Goal: Task Accomplishment & Management: Use online tool/utility

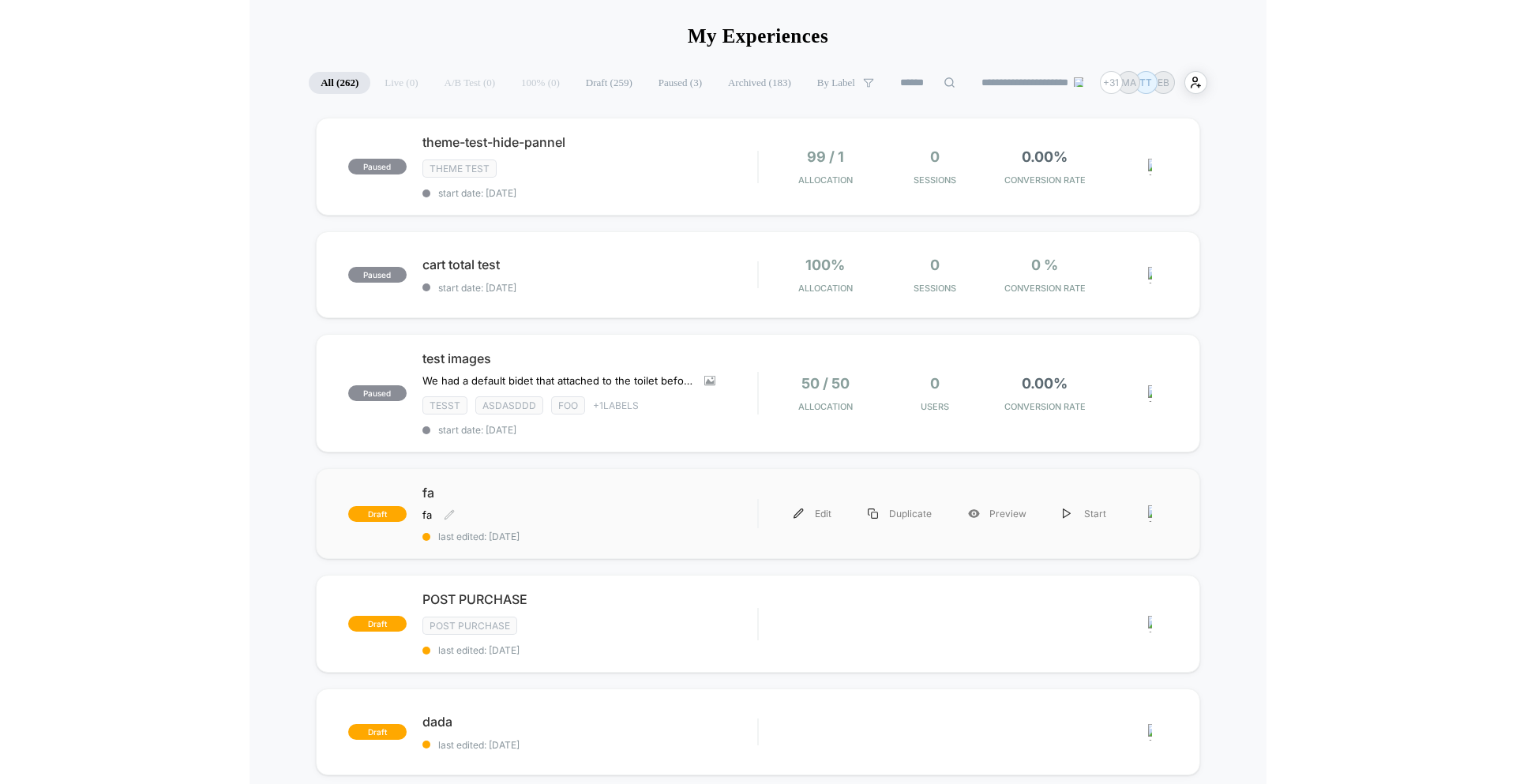
scroll to position [86, 0]
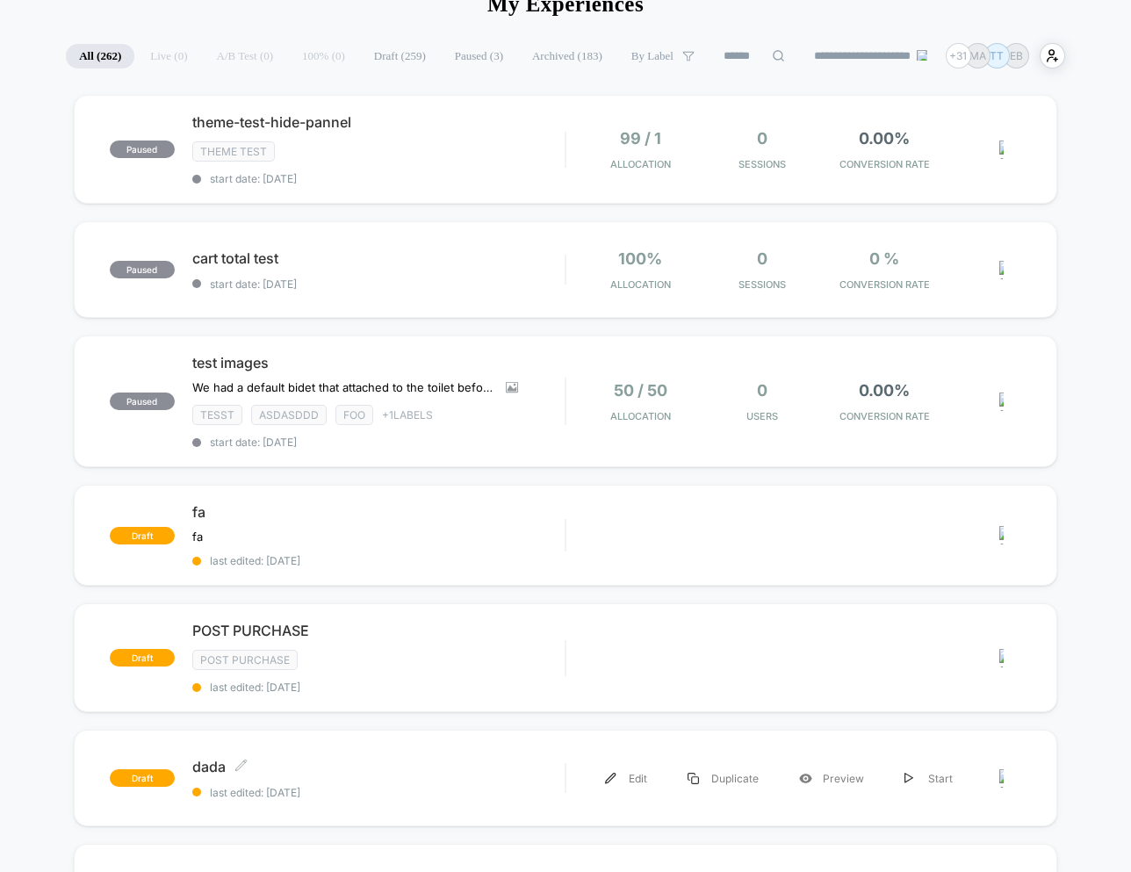
click at [361, 761] on span "dada Click to edit experience details" at bounding box center [378, 767] width 373 height 18
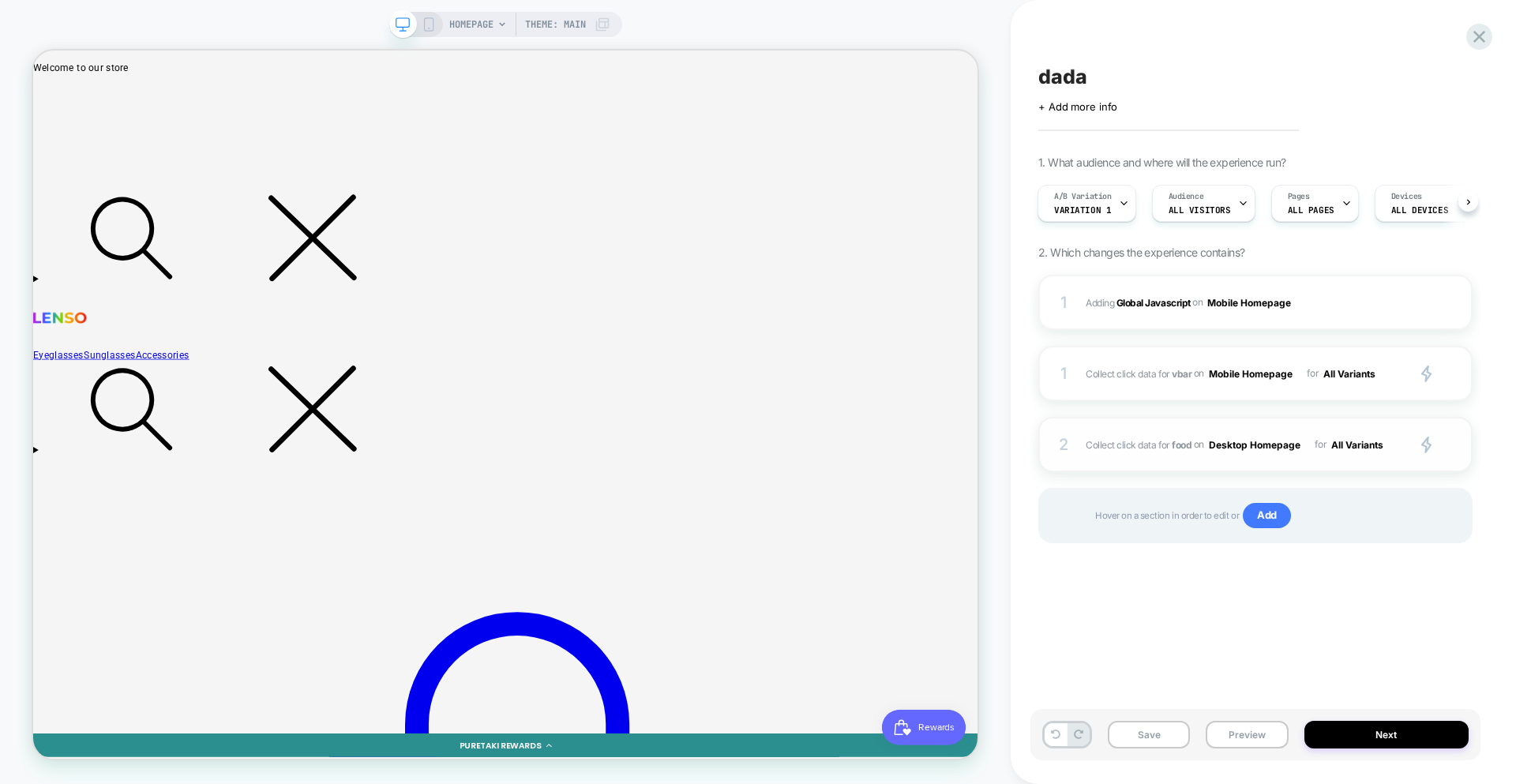
click at [1016, 448] on button "All Variants" at bounding box center [1363, 445] width 65 height 20
click at [1016, 584] on div "Variation 2" at bounding box center [1362, 582] width 132 height 34
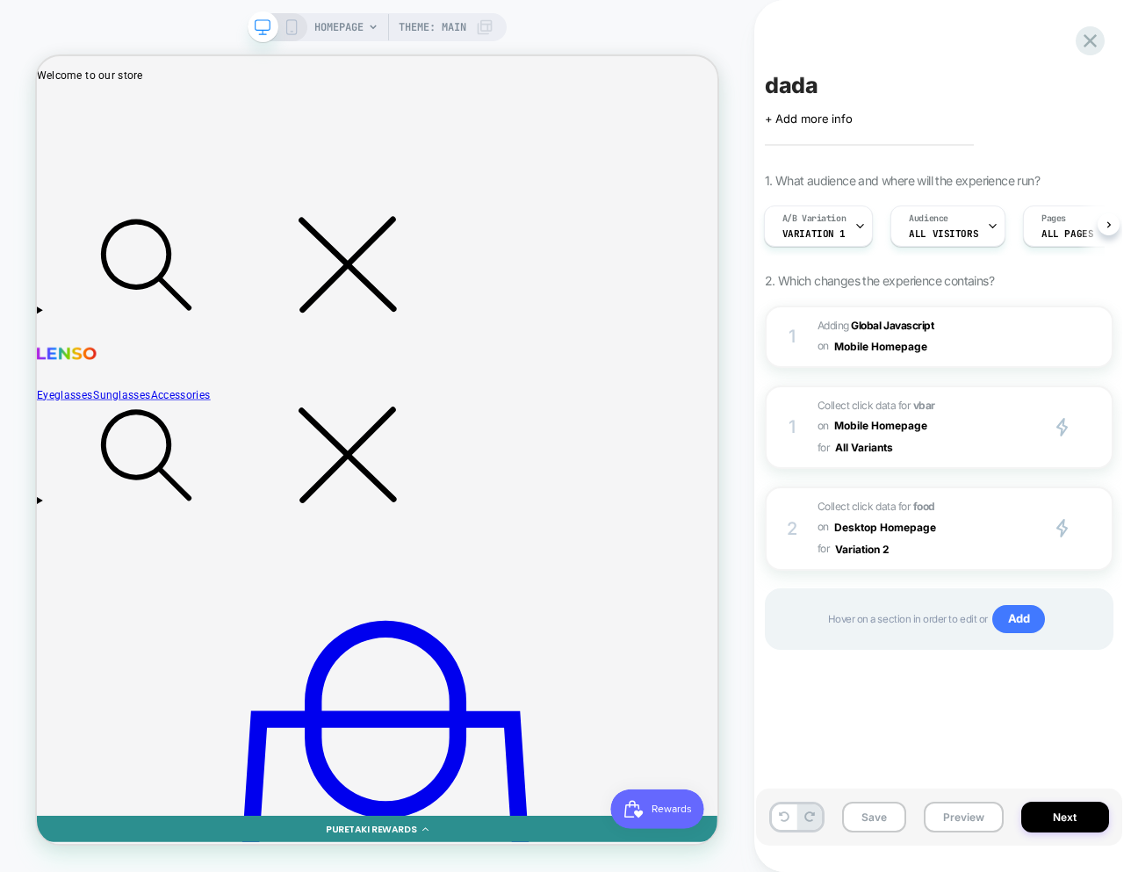
drag, startPoint x: 874, startPoint y: 816, endPoint x: 805, endPoint y: 802, distance: 69.7
click at [874, 816] on button "Save" at bounding box center [874, 817] width 64 height 31
click at [860, 549] on button "Variation 2" at bounding box center [869, 549] width 68 height 22
click at [860, 617] on div "Control" at bounding box center [868, 626] width 147 height 38
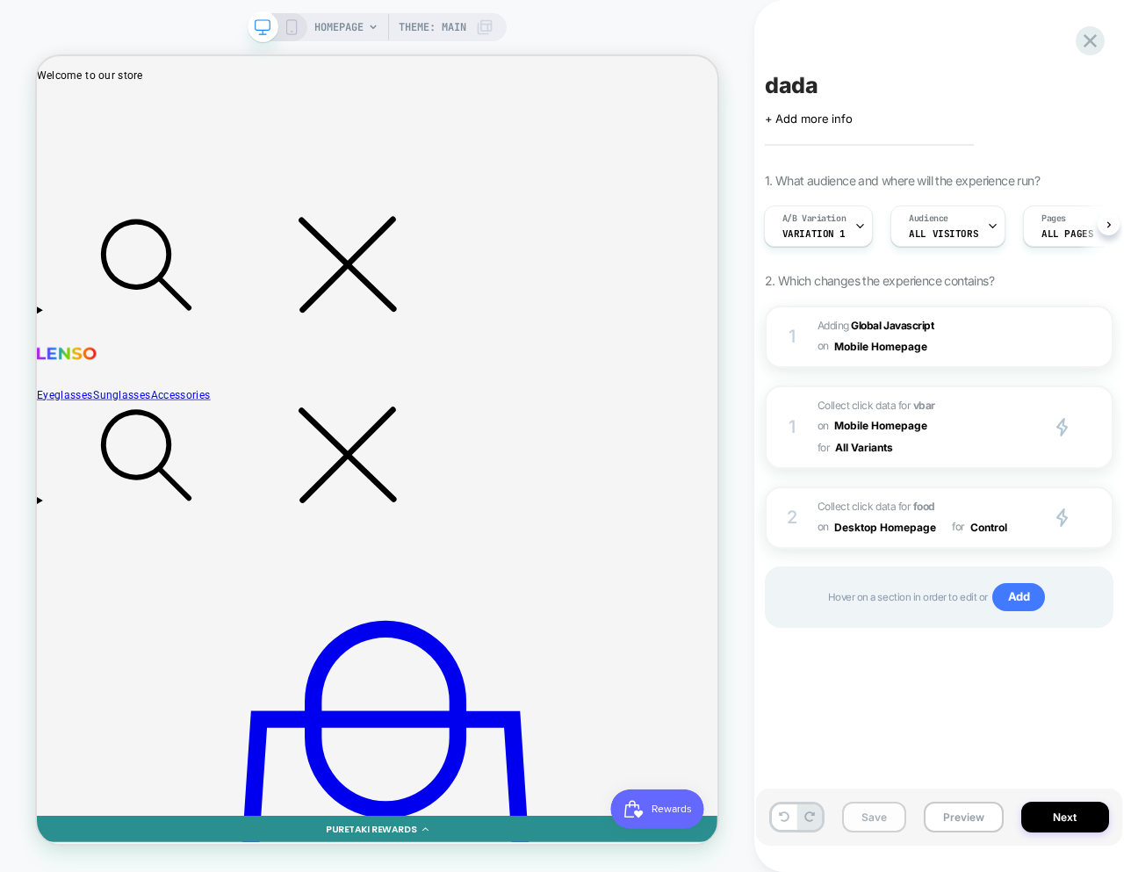
click at [876, 810] on button "Save" at bounding box center [874, 817] width 64 height 31
click at [987, 529] on button "Control" at bounding box center [995, 527] width 51 height 22
click at [989, 560] on div "All Variants" at bounding box center [994, 566] width 147 height 38
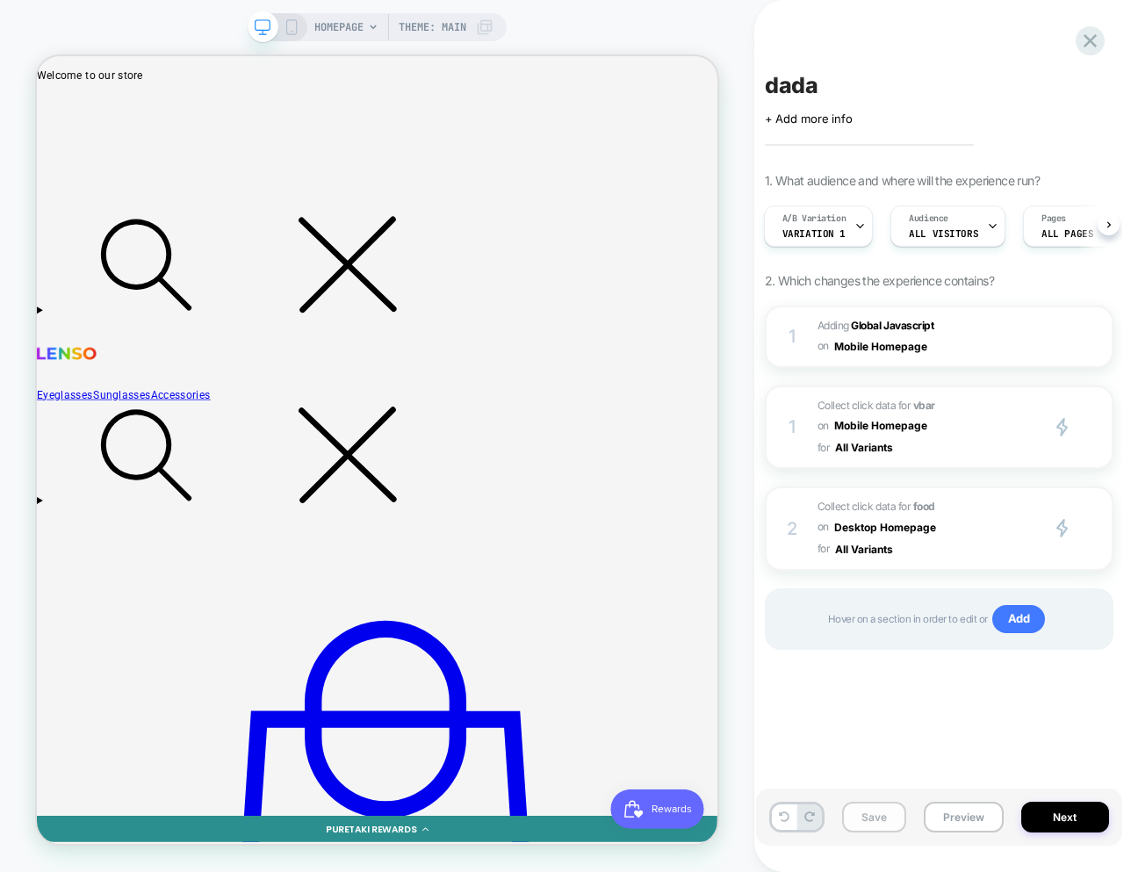
click at [873, 810] on button "Save" at bounding box center [874, 817] width 64 height 31
